Goal: Navigation & Orientation: Find specific page/section

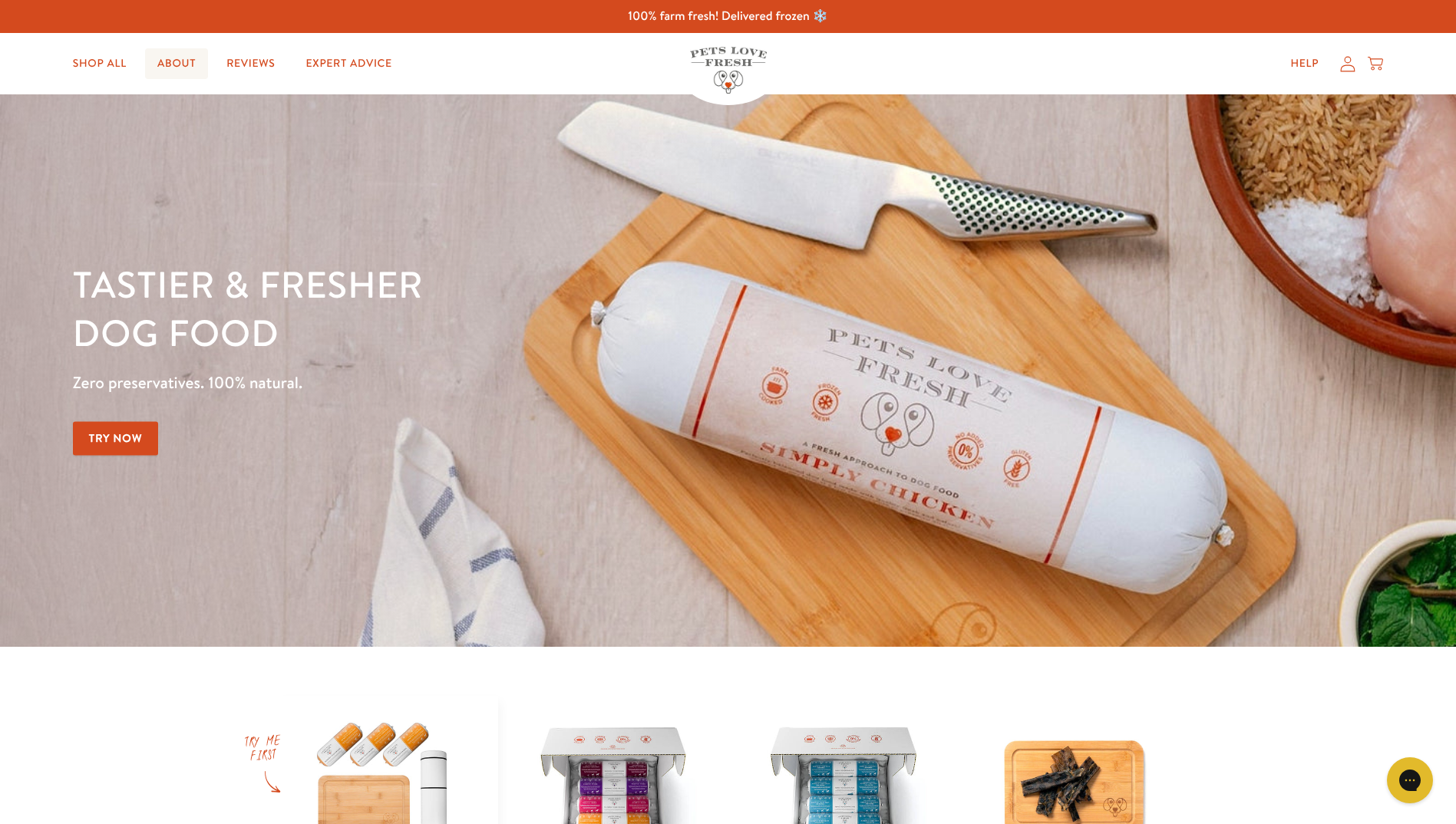
click at [180, 72] on link "About" at bounding box center [176, 64] width 63 height 31
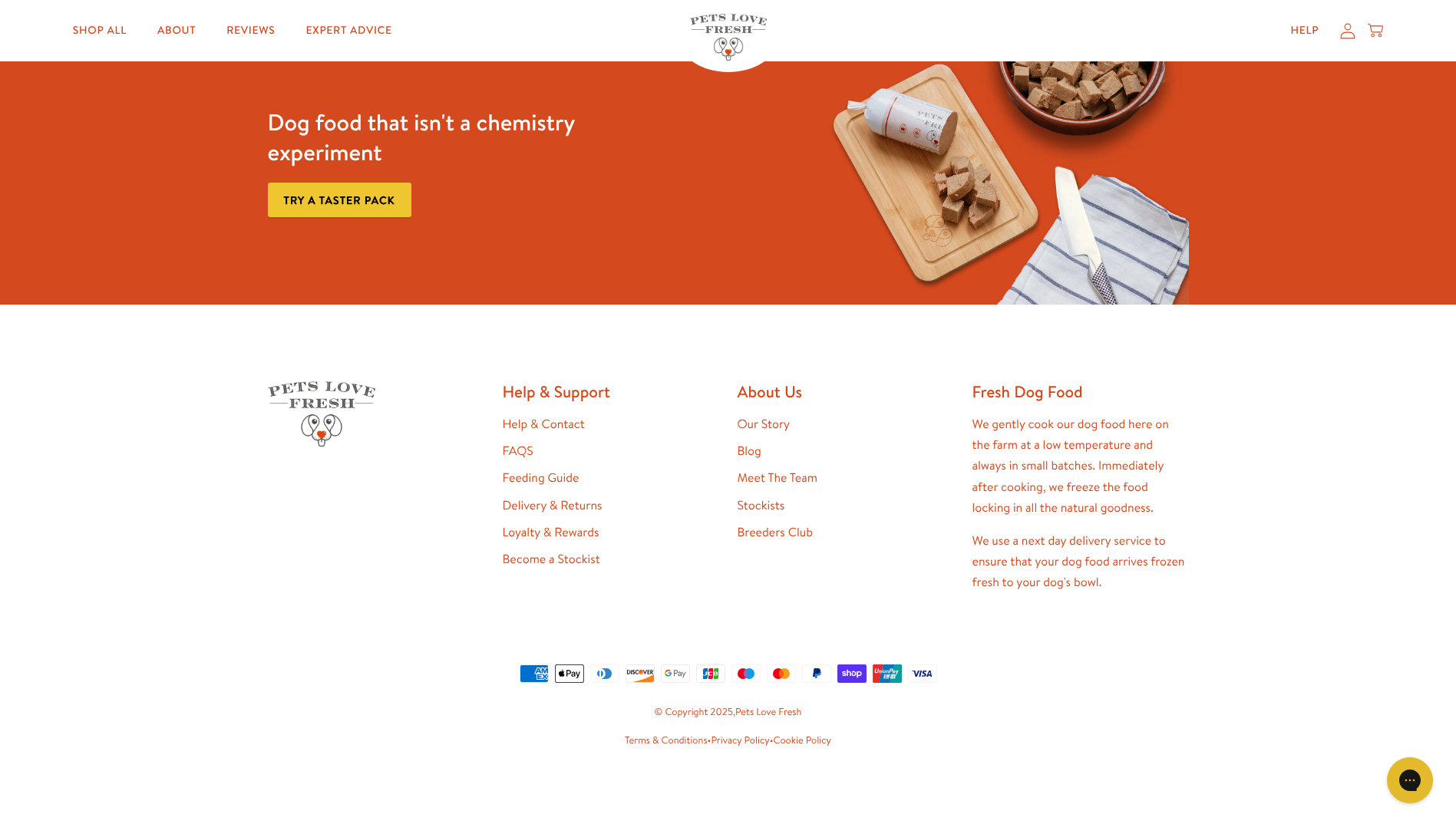
scroll to position [4118, 0]
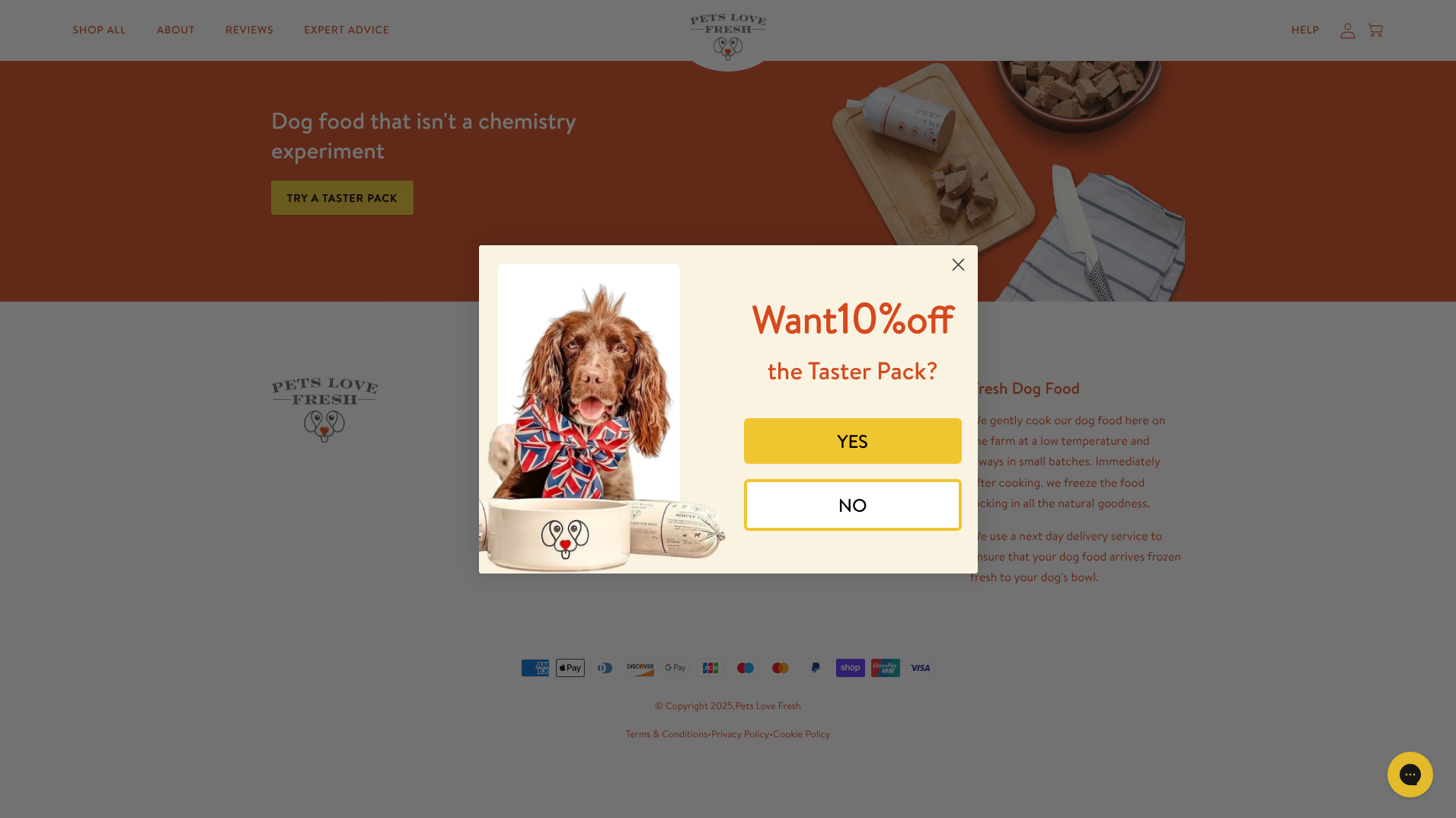
click at [956, 269] on circle "Close dialog" at bounding box center [957, 263] width 25 height 25
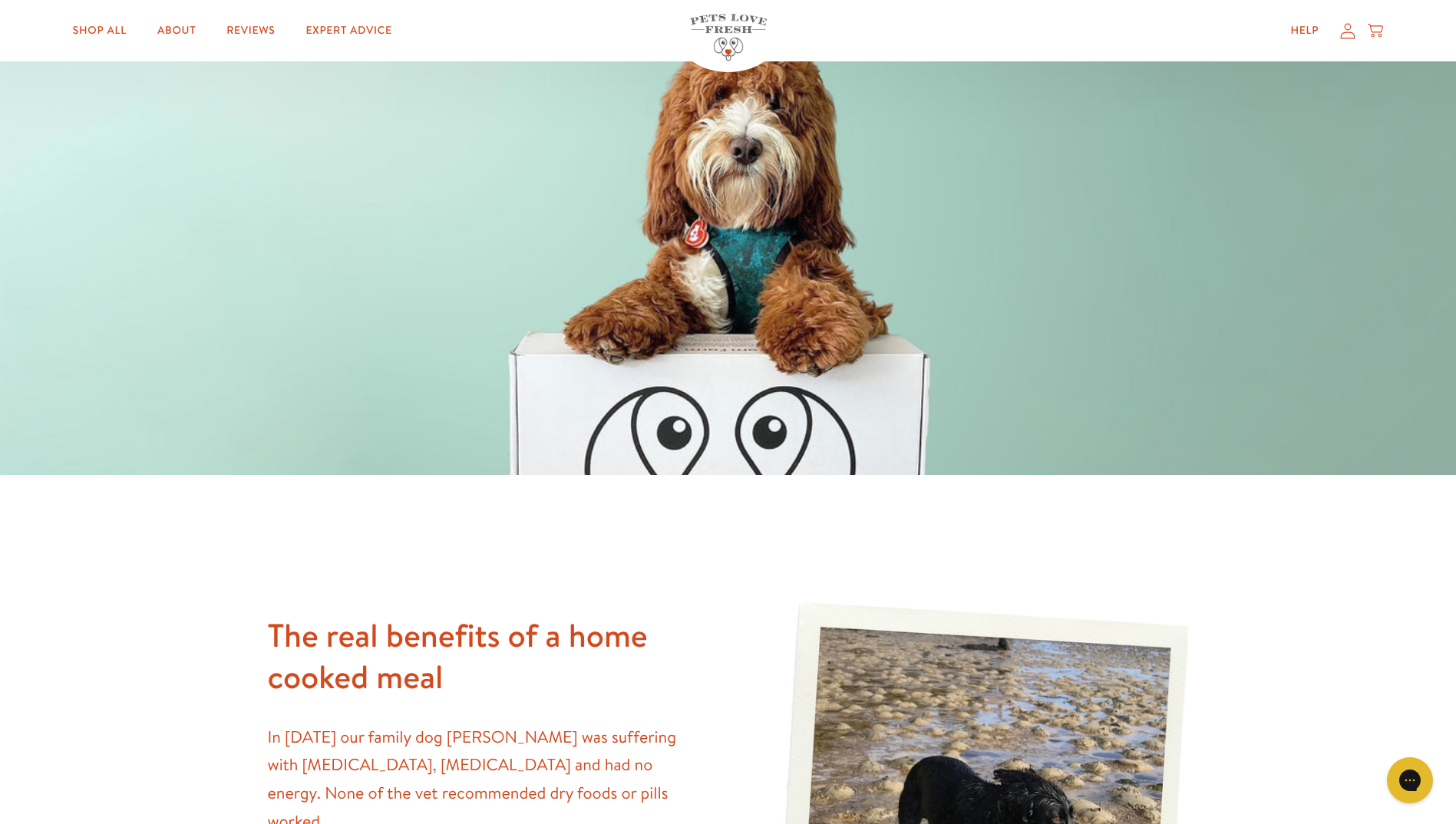
scroll to position [0, 0]
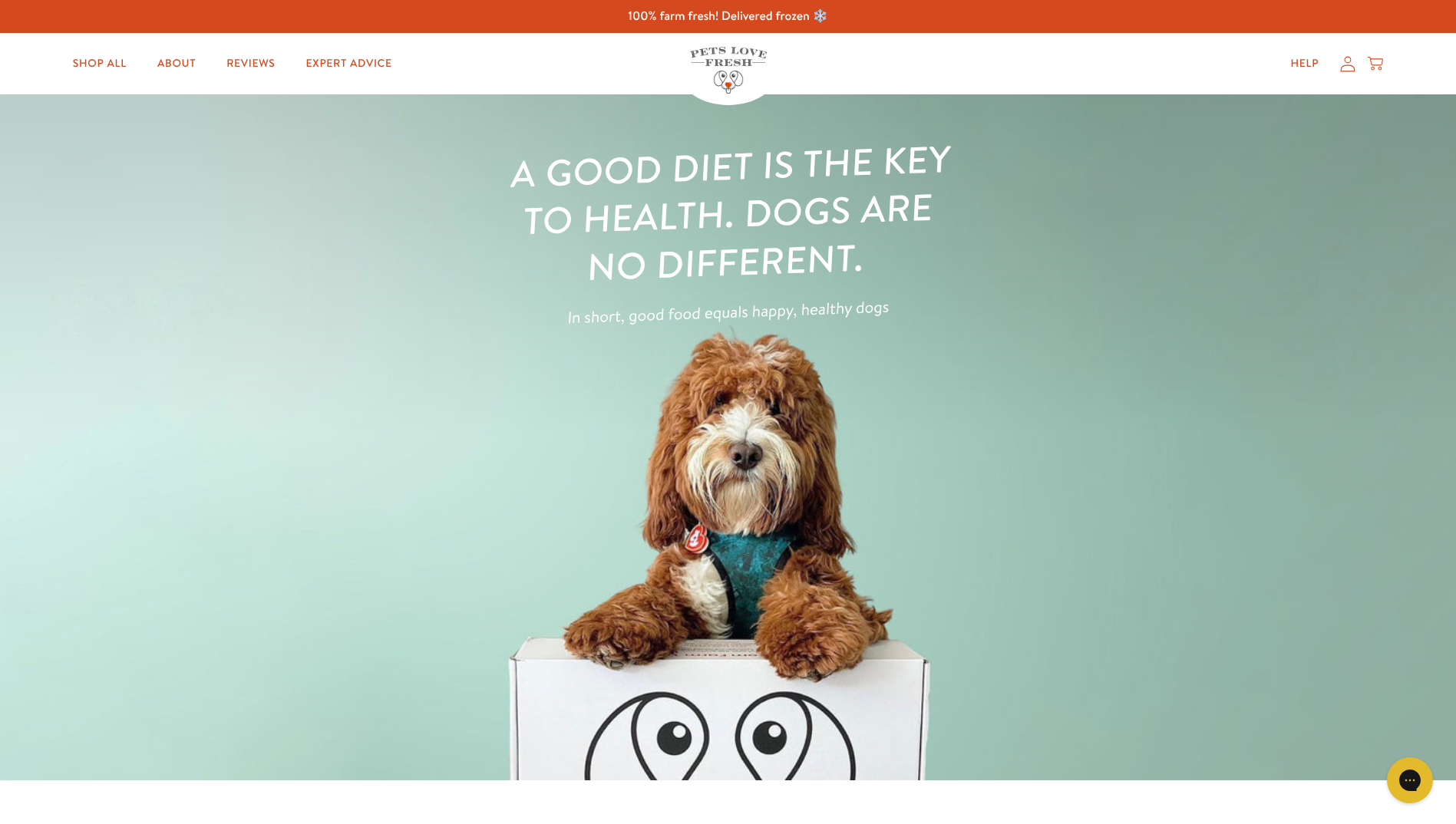
click at [1351, 62] on icon at bounding box center [1346, 64] width 15 height 16
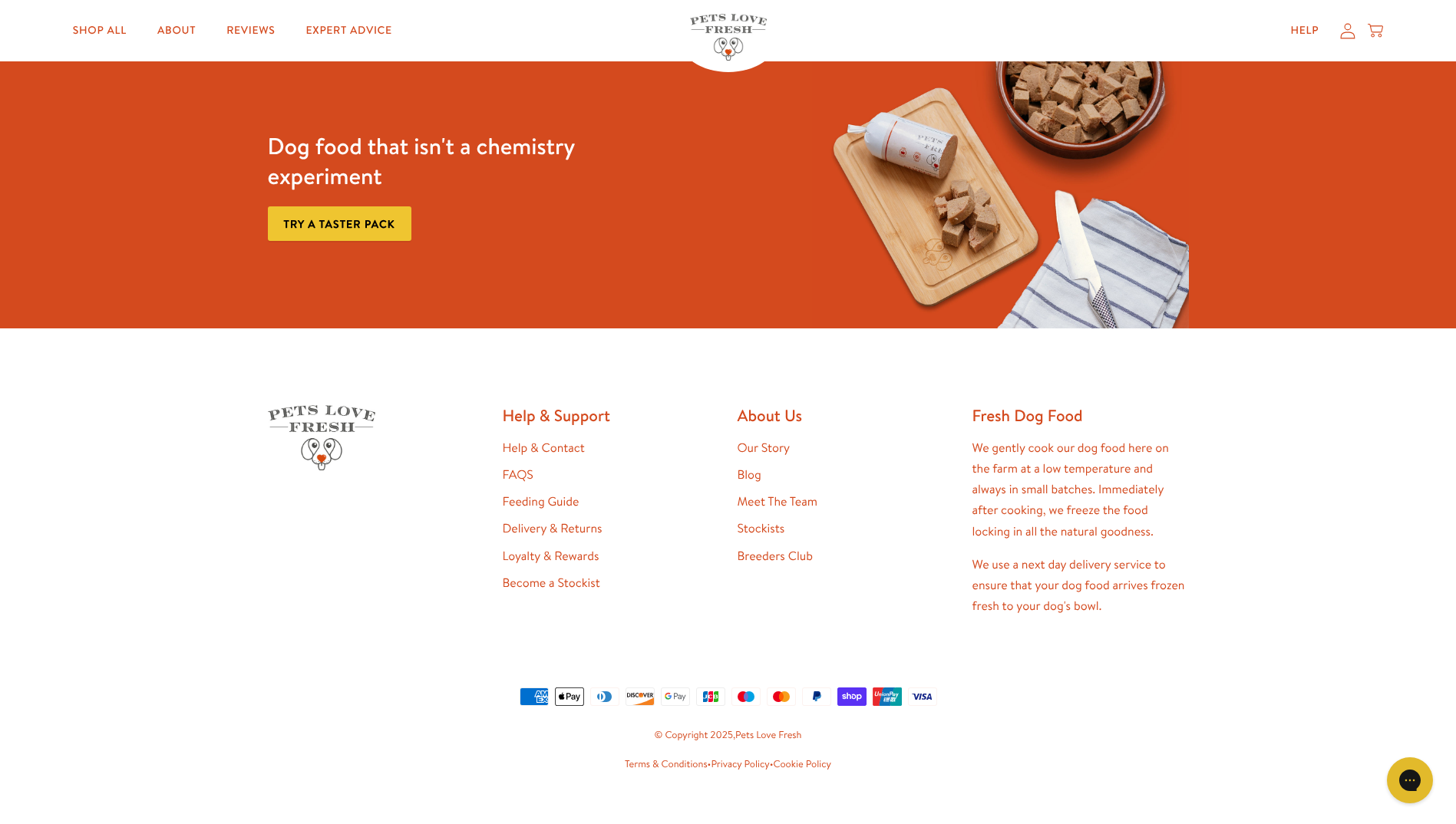
scroll to position [705, 0]
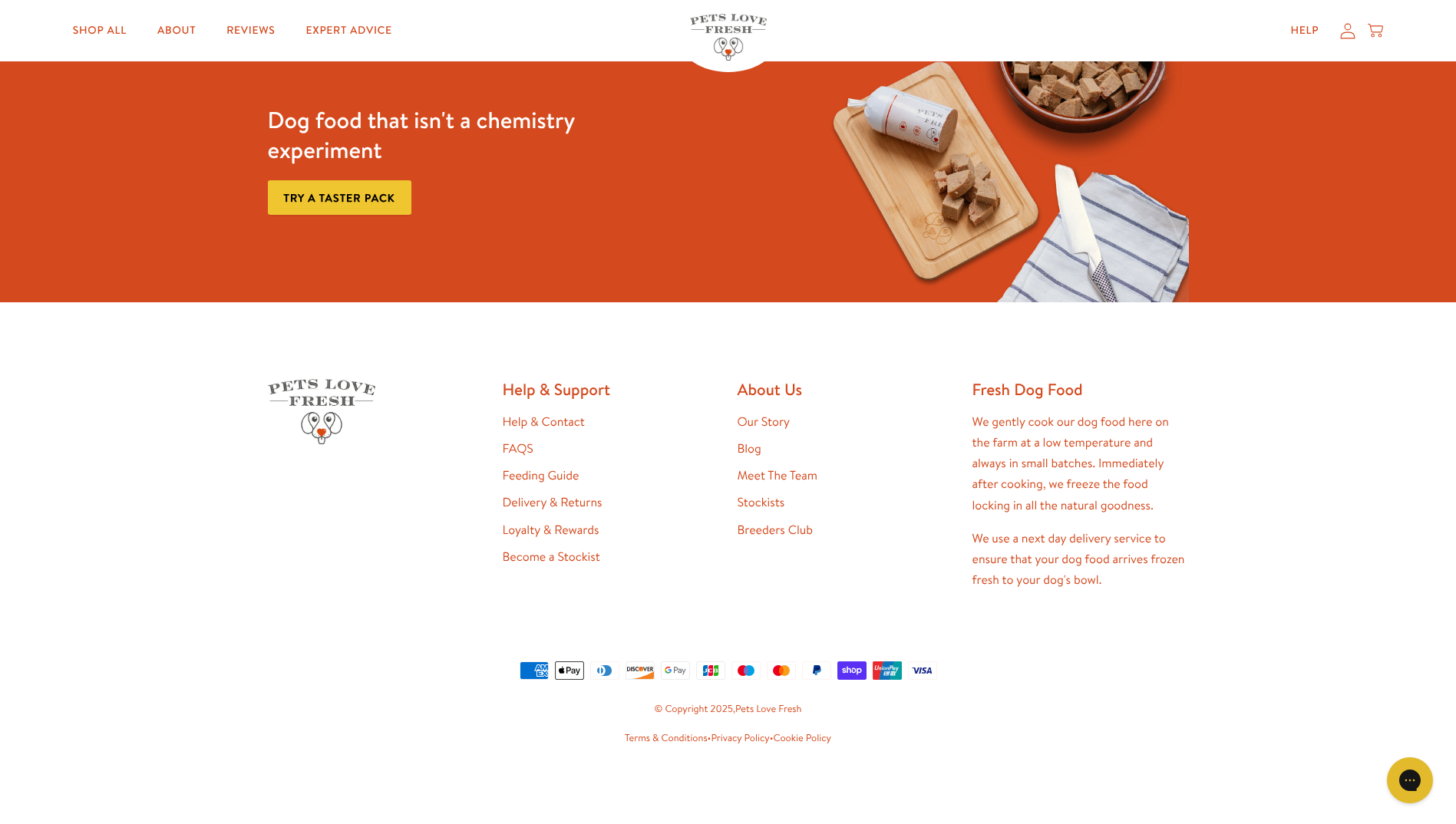
click at [781, 386] on h2 "About Us" at bounding box center [845, 389] width 216 height 21
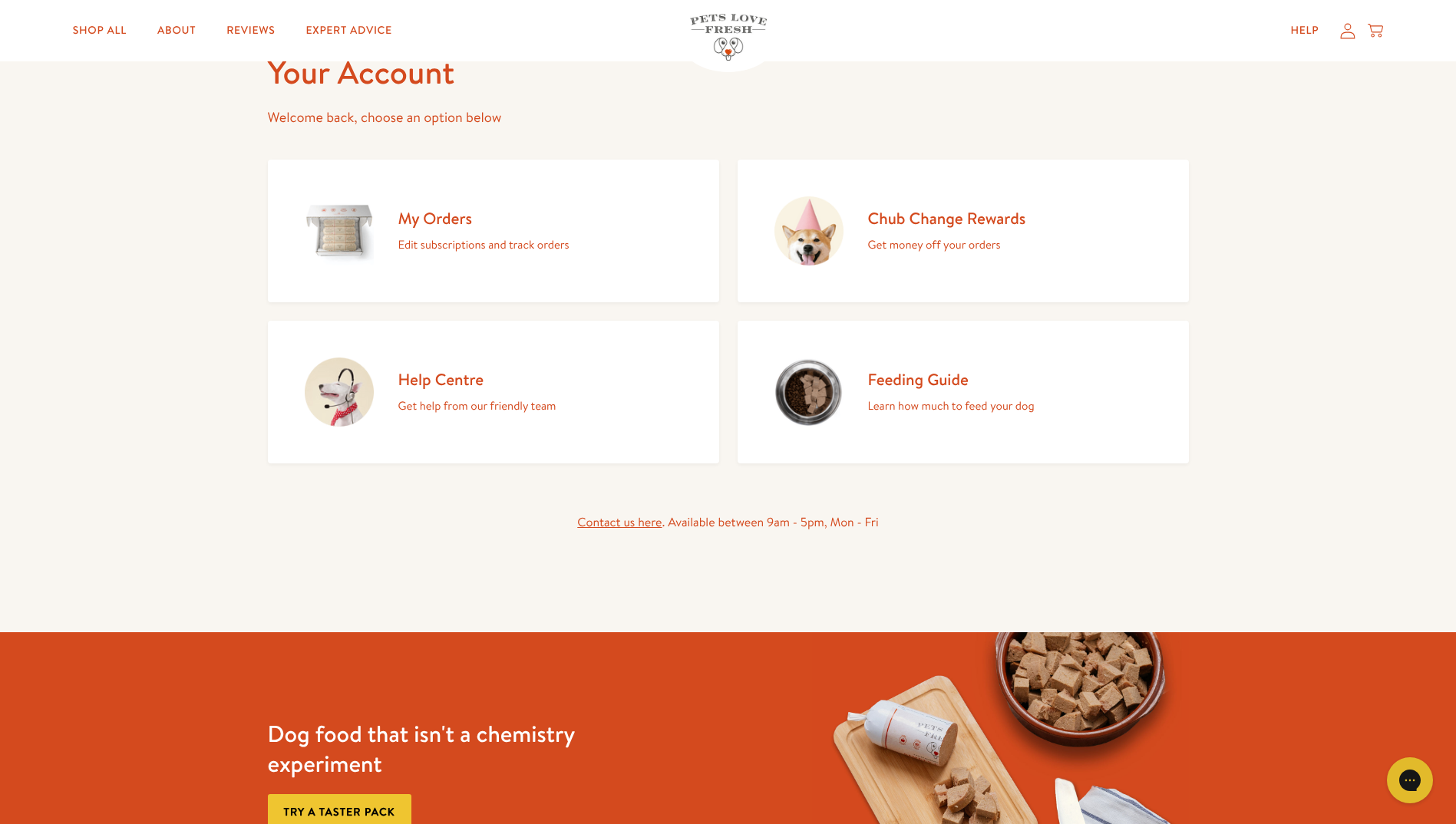
scroll to position [0, 0]
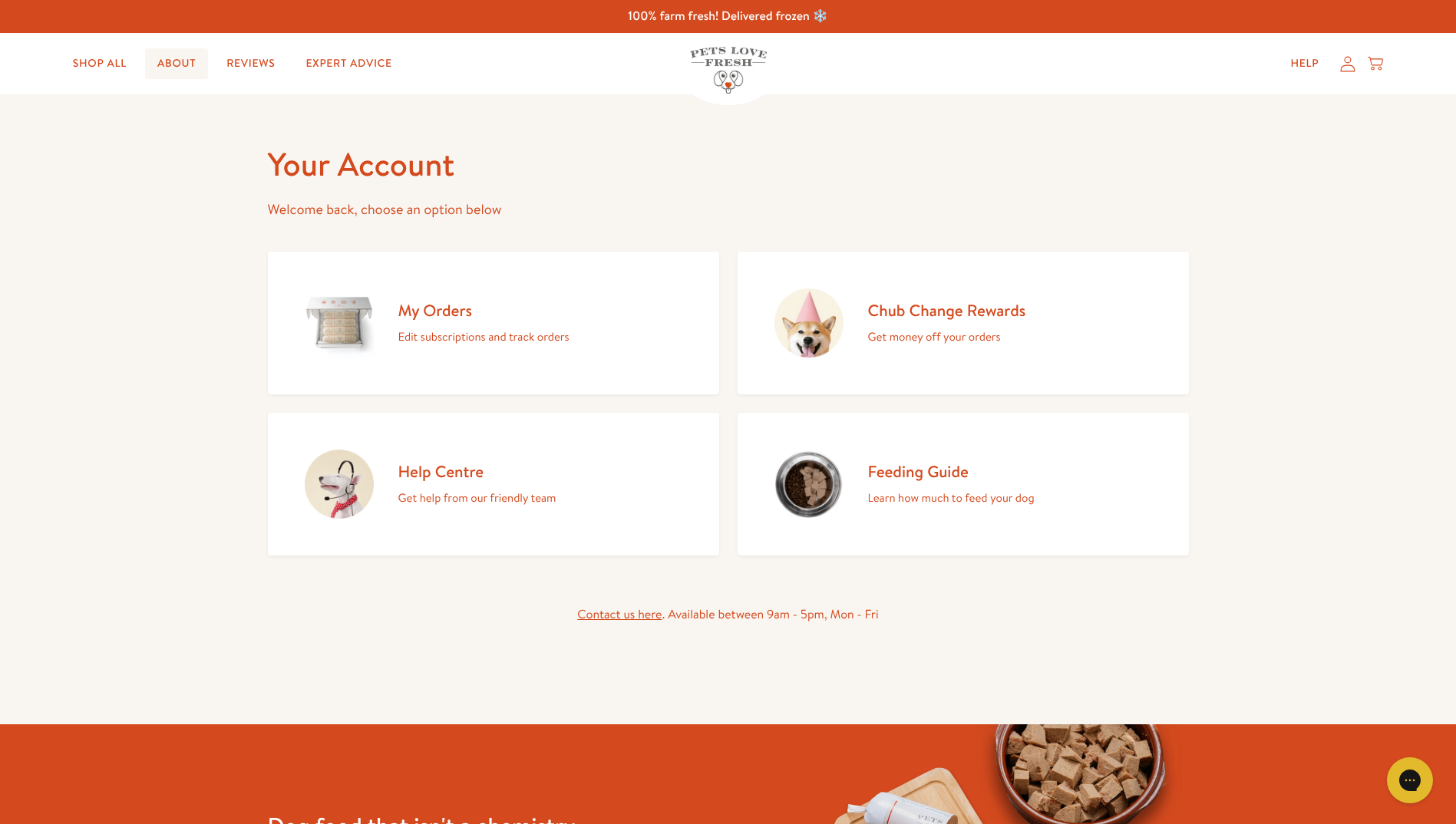
click at [166, 60] on link "About" at bounding box center [176, 64] width 63 height 31
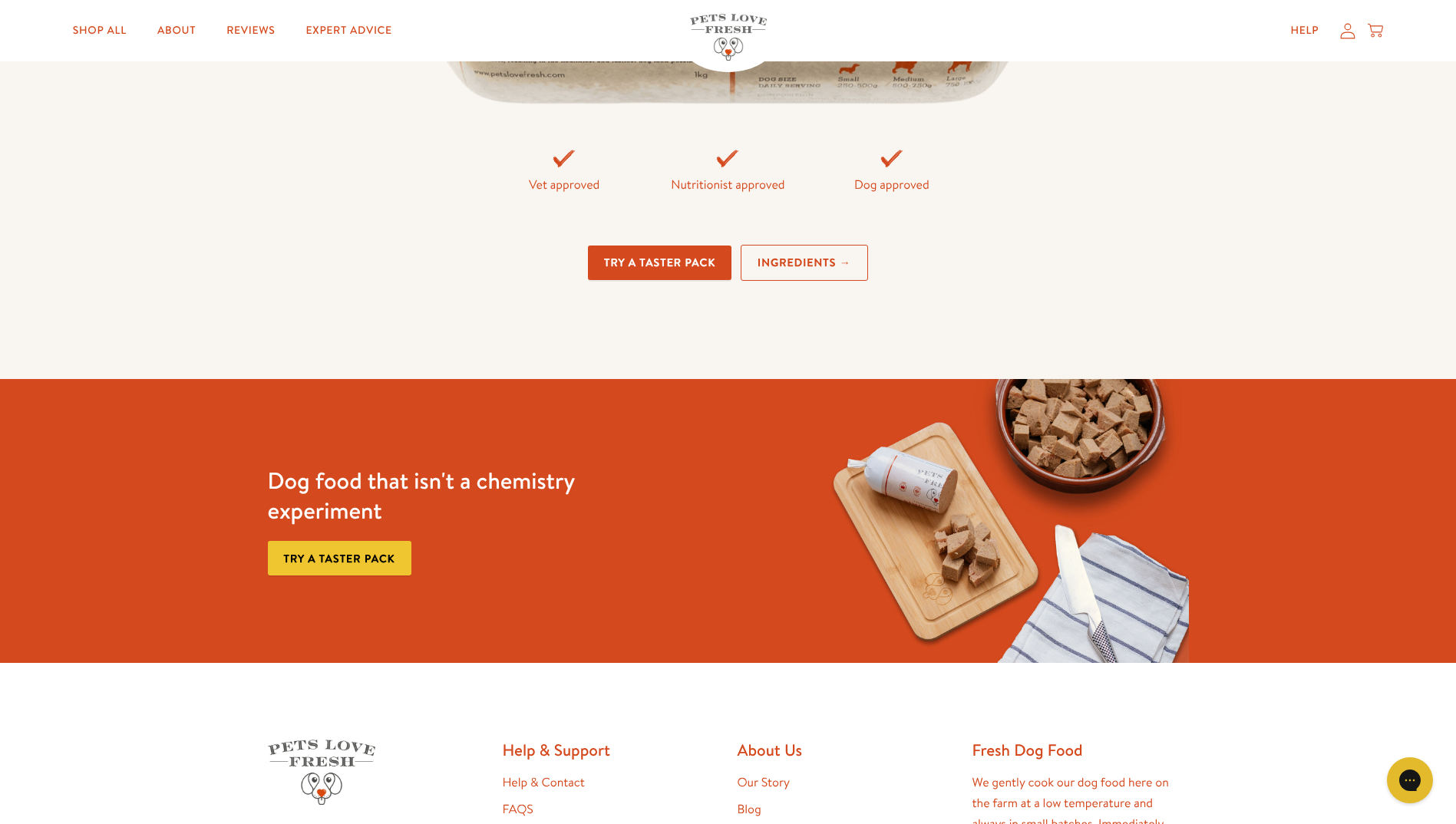
scroll to position [4118, 0]
